Goal: Transaction & Acquisition: Purchase product/service

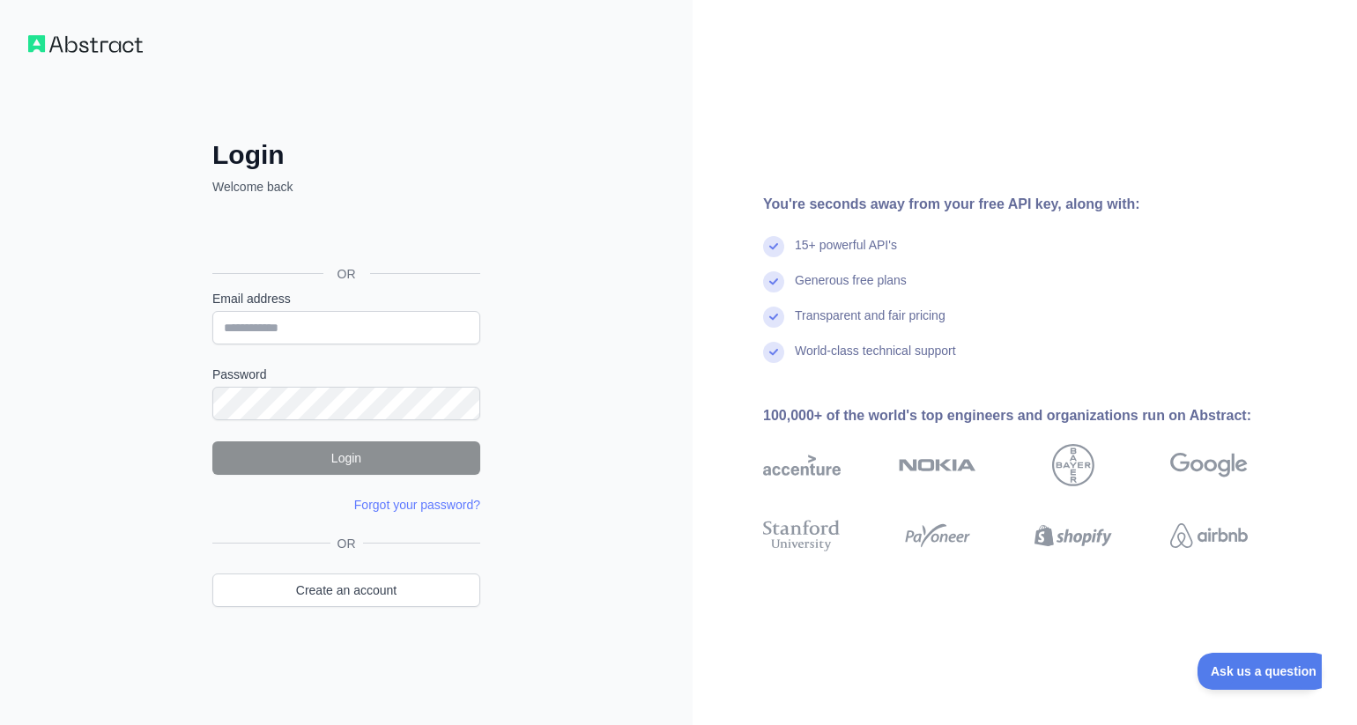
click at [341, 237] on div "Sign in with Google. Opens in new tab" at bounding box center [344, 234] width 264 height 39
click at [430, 238] on div "Sign in with Google. Opens in new tab" at bounding box center [344, 234] width 264 height 39
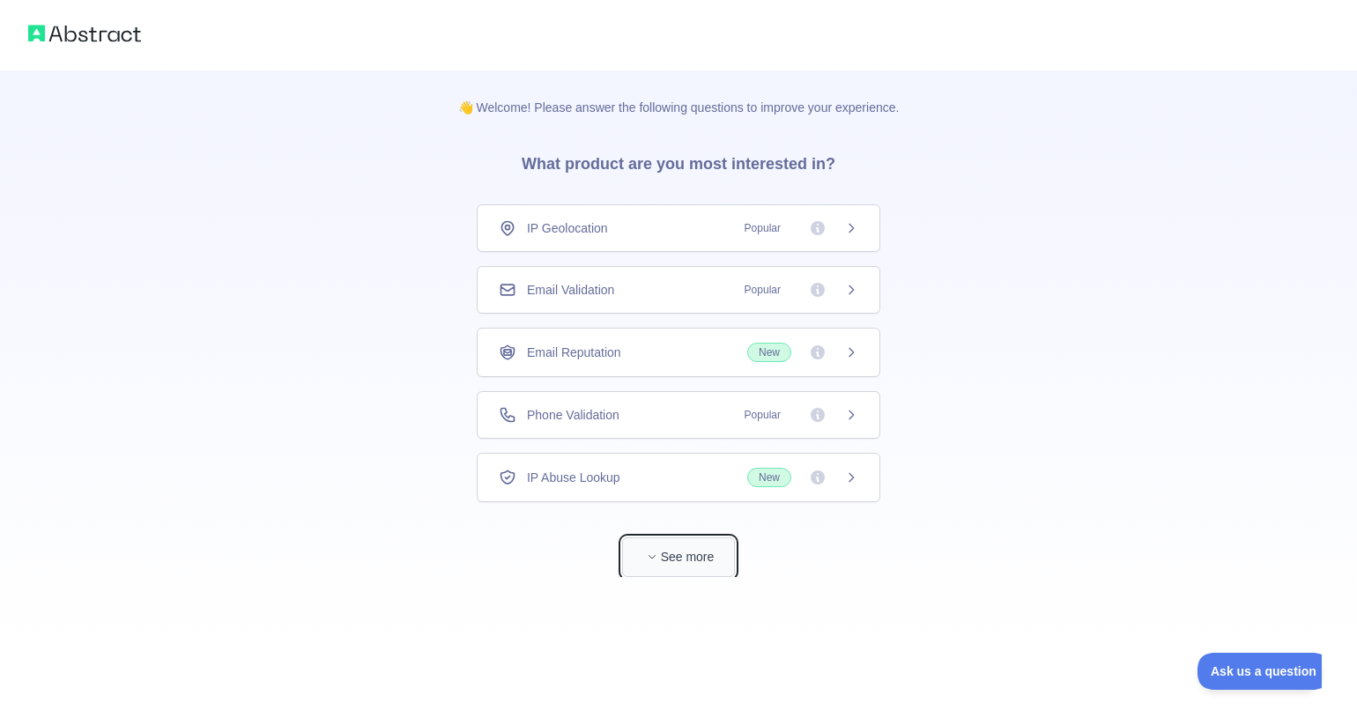
click at [683, 567] on button "See more" at bounding box center [678, 558] width 113 height 40
click at [769, 221] on span "Popular" at bounding box center [762, 228] width 57 height 18
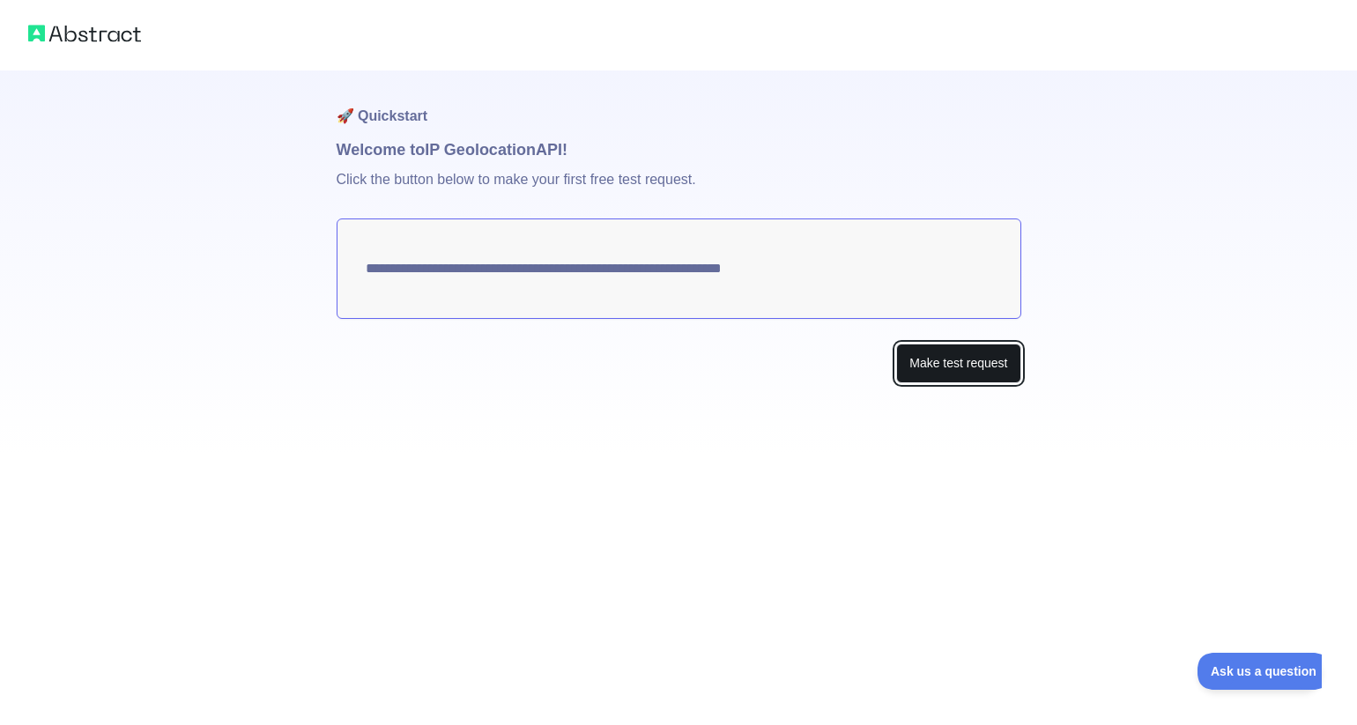
click at [952, 354] on button "Make test request" at bounding box center [958, 364] width 124 height 40
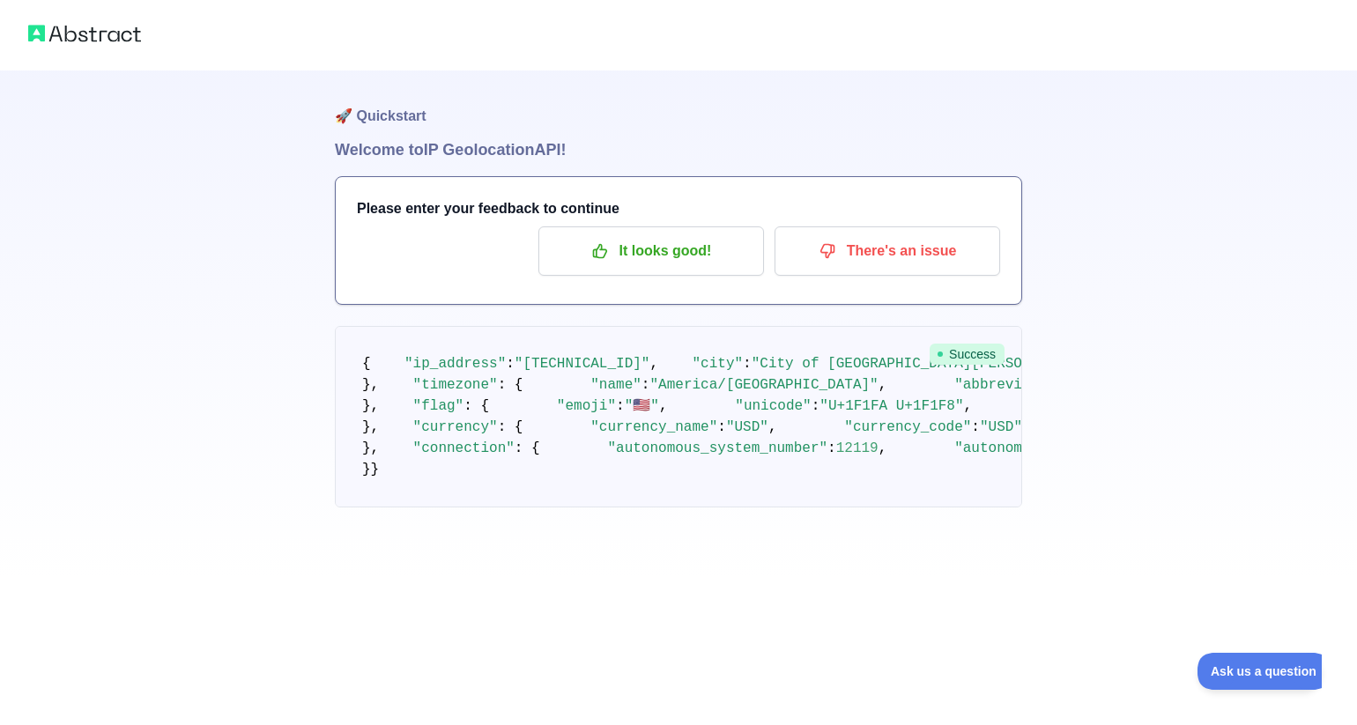
click at [97, 34] on img at bounding box center [84, 33] width 113 height 25
click at [691, 236] on p "It looks good!" at bounding box center [651, 251] width 199 height 30
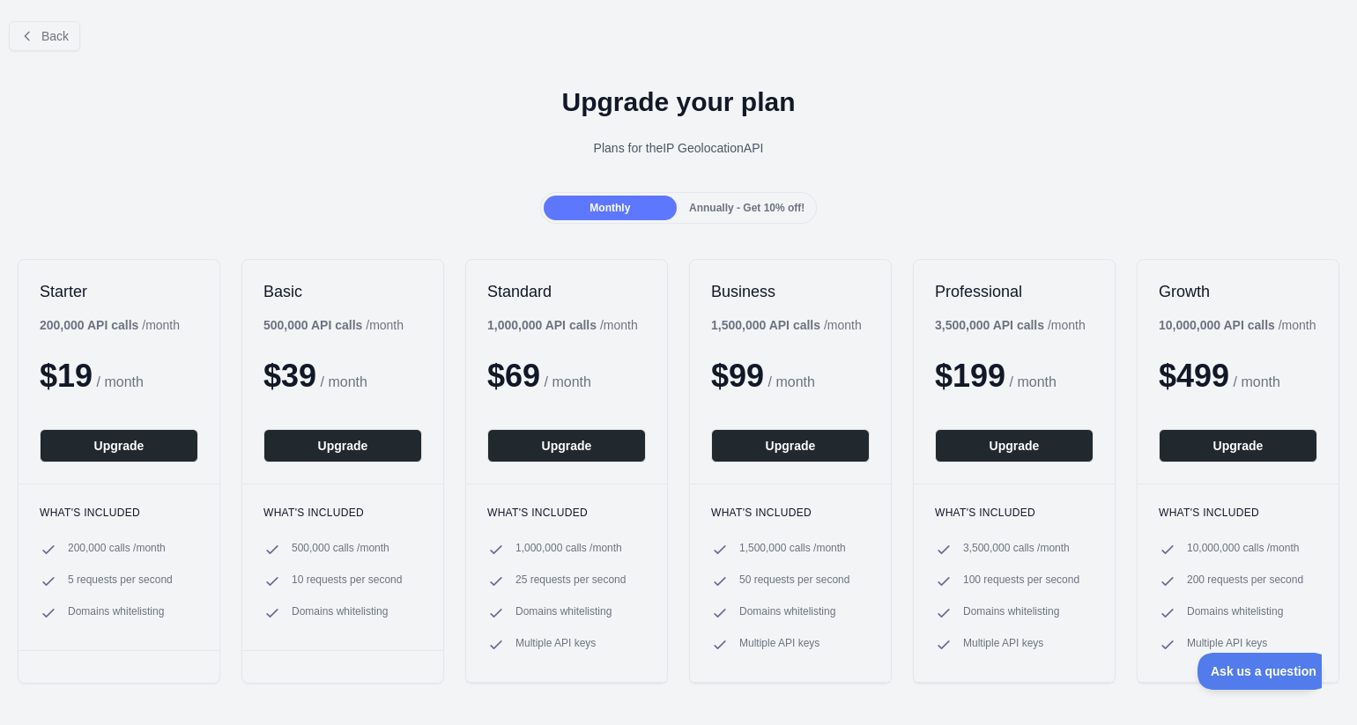
click at [634, 211] on div "Monthly" at bounding box center [610, 208] width 133 height 25
